Goal: Check status: Check status

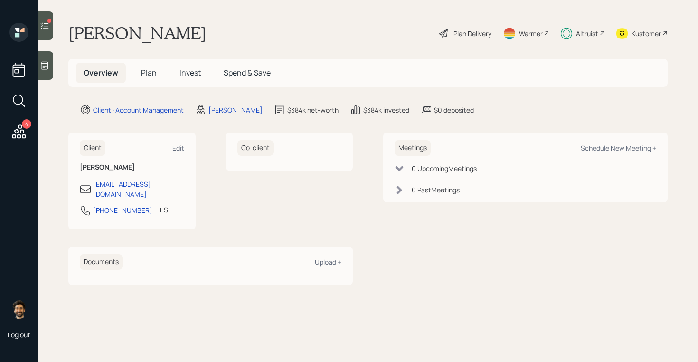
click at [181, 70] on span "Invest" at bounding box center [190, 72] width 21 height 10
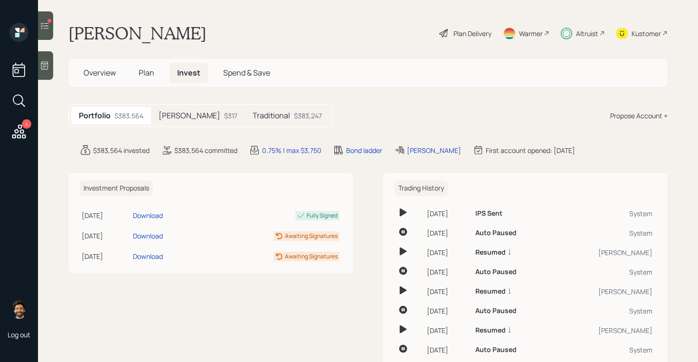
click at [253, 112] on h5 "Traditional" at bounding box center [272, 115] width 38 height 9
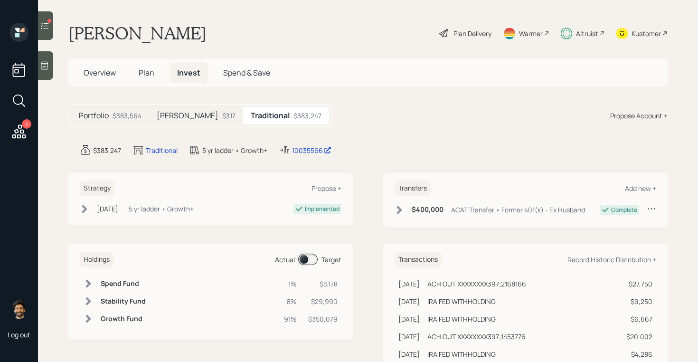
click at [304, 266] on div "Holdings Actual Target" at bounding box center [211, 260] width 262 height 16
click at [304, 261] on span at bounding box center [307, 259] width 19 height 11
click at [114, 285] on h6 "Spend Fund" at bounding box center [122, 284] width 42 height 8
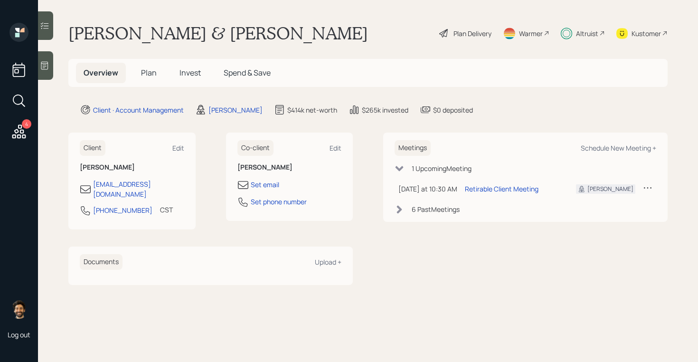
click at [186, 75] on span "Invest" at bounding box center [190, 72] width 21 height 10
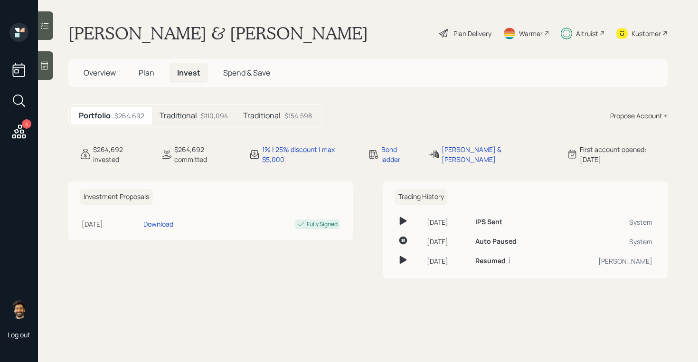
click at [183, 120] on h5 "Traditional" at bounding box center [179, 115] width 38 height 9
